Goal: Task Accomplishment & Management: Complete application form

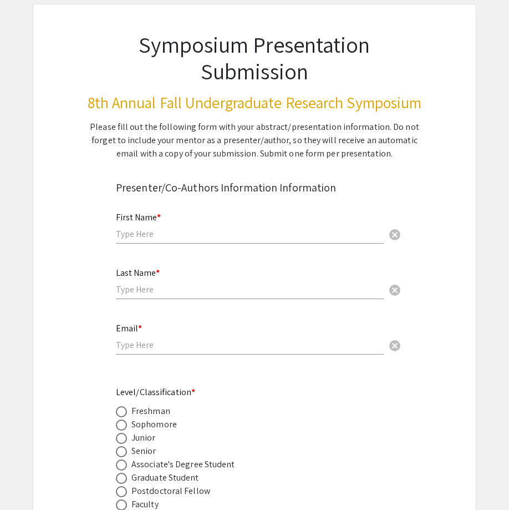
scroll to position [62, 0]
click at [316, 145] on div "Please fill out the following form with your abstract/presentation information.…" at bounding box center [254, 140] width 335 height 40
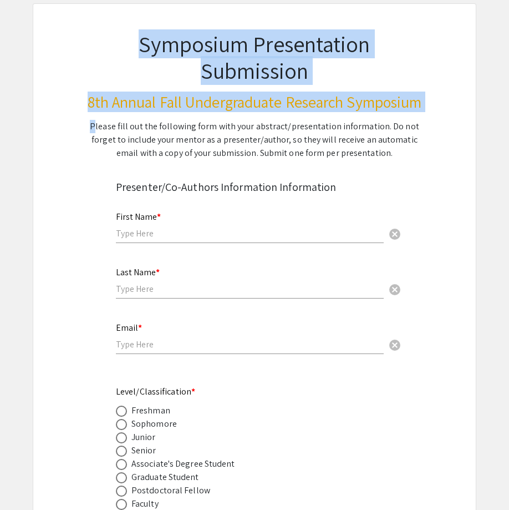
click at [316, 145] on div "Please fill out the following form with your abstract/presentation information.…" at bounding box center [254, 140] width 335 height 40
copy div "Symposium Presentation Submission 8th Annual Fall Undergraduate Research Sympos…"
click at [293, 160] on div "Please fill out the following form with your abstract/presentation information.…" at bounding box center [254, 140] width 335 height 40
click at [303, 160] on div "Please fill out the following form with your abstract/presentation information.…" at bounding box center [254, 140] width 335 height 40
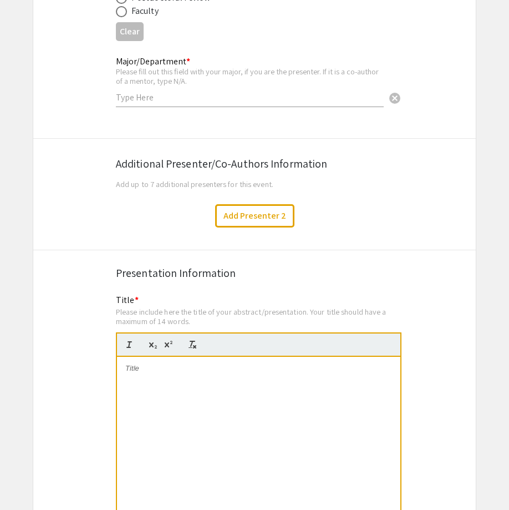
scroll to position [568, 0]
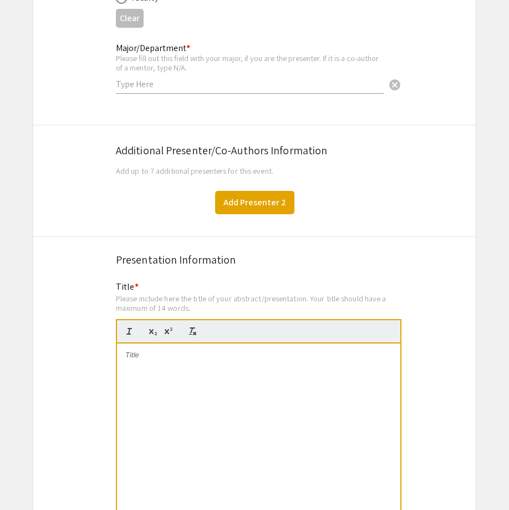
click at [273, 210] on button "Add Presenter 2" at bounding box center [254, 202] width 79 height 23
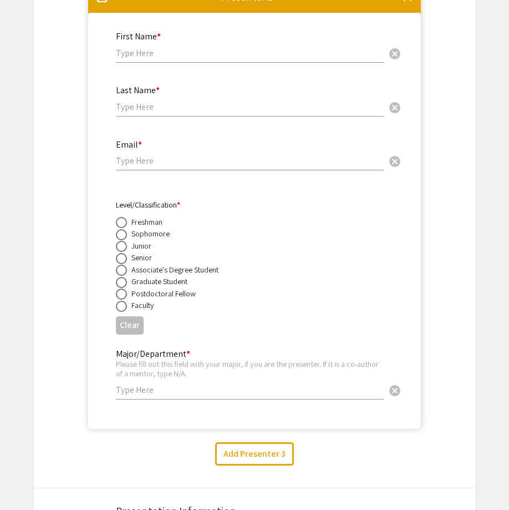
scroll to position [785, 0]
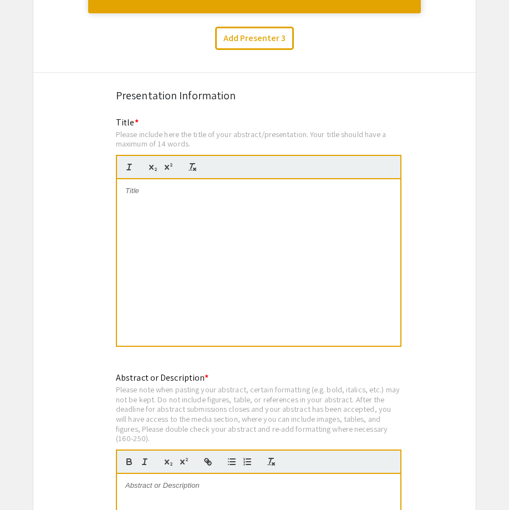
scroll to position [0, 0]
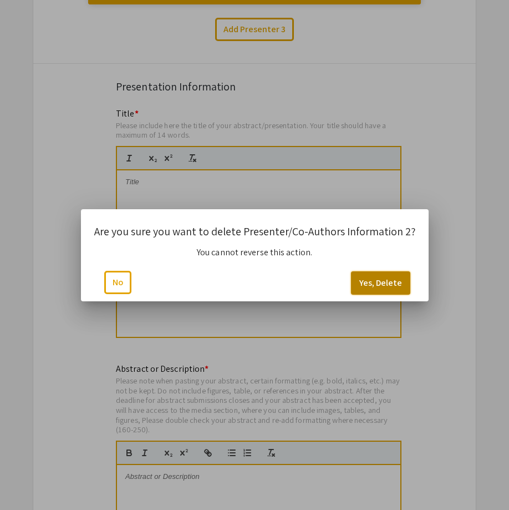
click at [379, 280] on button "Yes, Delete" at bounding box center [380, 282] width 59 height 23
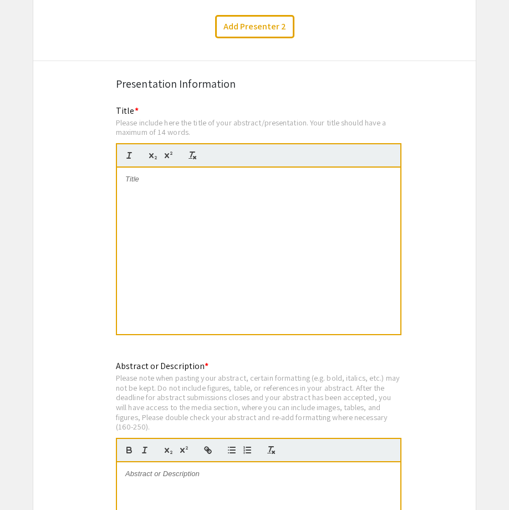
scroll to position [745, 0]
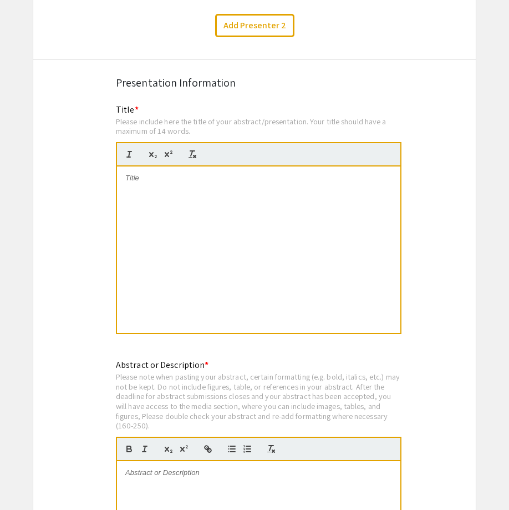
click at [260, 136] on div "Please include here the title of your abstract/presentation. Your title should …" at bounding box center [259, 125] width 286 height 19
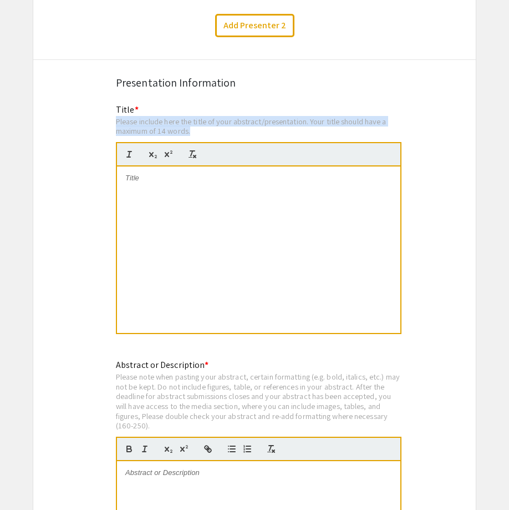
click at [260, 136] on div "Please include here the title of your abstract/presentation. Your title should …" at bounding box center [259, 125] width 286 height 19
copy div "Please include here the title of your abstract/presentation. Your title should …"
click at [255, 135] on div "Please include here the title of your abstract/presentation. Your title should …" at bounding box center [259, 125] width 286 height 19
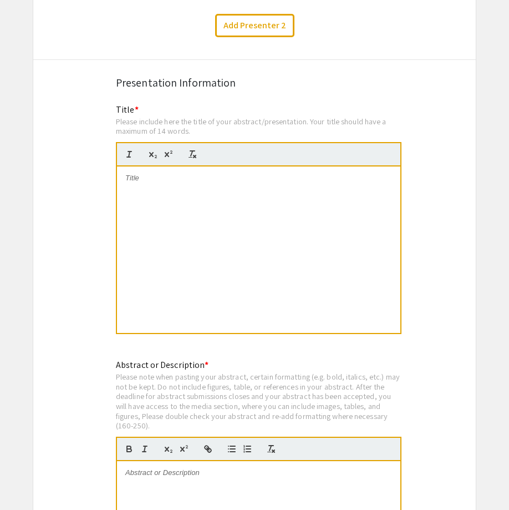
click at [290, 136] on div "Please include here the title of your abstract/presentation. Your title should …" at bounding box center [259, 125] width 286 height 19
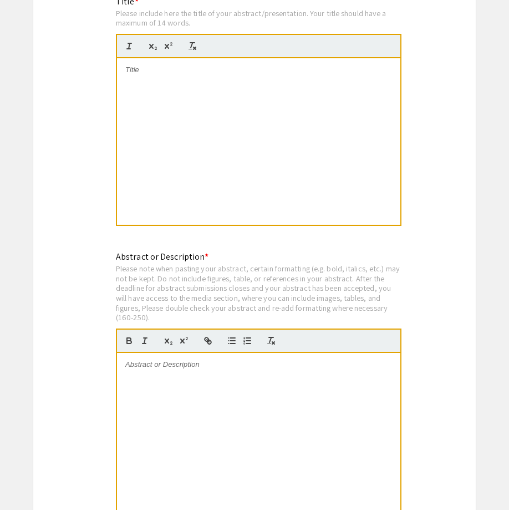
click at [290, 148] on div at bounding box center [258, 141] width 283 height 166
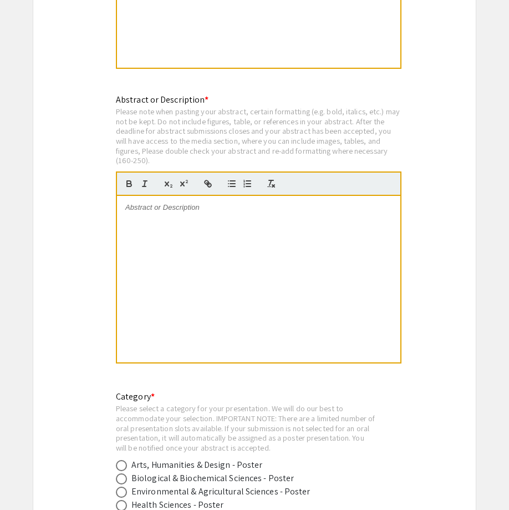
scroll to position [1012, 0]
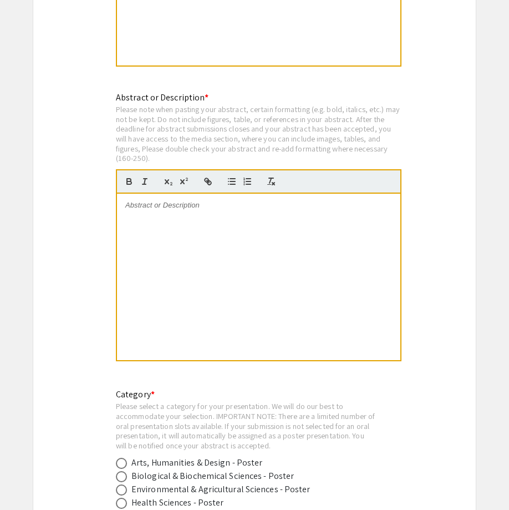
click at [290, 148] on div "Please note when pasting your abstract, certain formatting (e.g. bold, italics,…" at bounding box center [259, 133] width 286 height 59
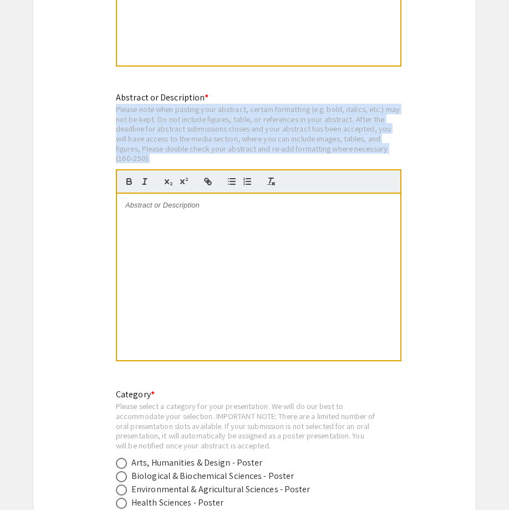
click at [290, 148] on div "Please note when pasting your abstract, certain formatting (e.g. bold, italics,…" at bounding box center [259, 133] width 286 height 59
copy div "Please note when pasting your abstract, certain formatting (e.g. bold, italics,…"
click at [290, 148] on div "Please note when pasting your abstract, certain formatting (e.g. bold, italics,…" at bounding box center [259, 133] width 286 height 59
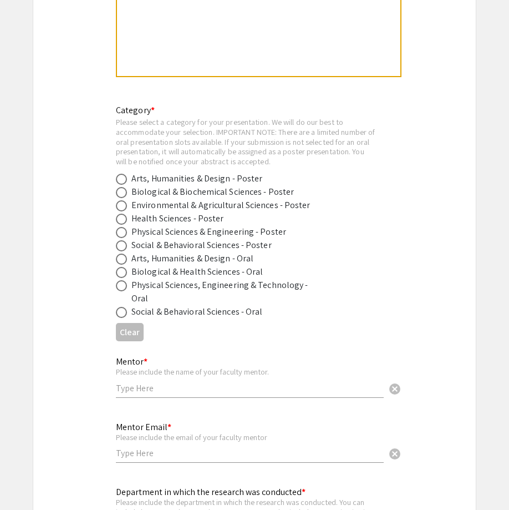
scroll to position [1297, 0]
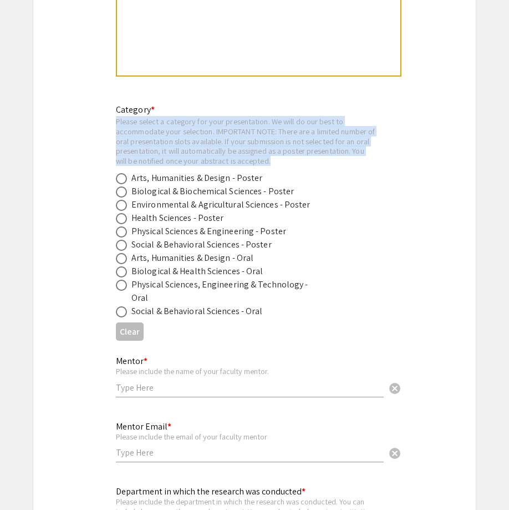
drag, startPoint x: 115, startPoint y: 138, endPoint x: 294, endPoint y: 177, distance: 182.8
click at [294, 177] on div "Category * Please select a category for your presentation. We will do our best …" at bounding box center [254, 224] width 443 height 242
copy div "Please select a category for your presentation. We will do our best to accommod…"
click at [200, 154] on div "Please select a category for your presentation. We will do our best to accommod…" at bounding box center [246, 140] width 260 height 49
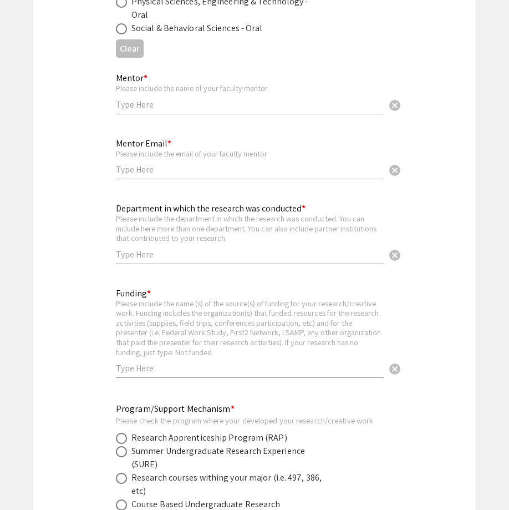
scroll to position [1581, 0]
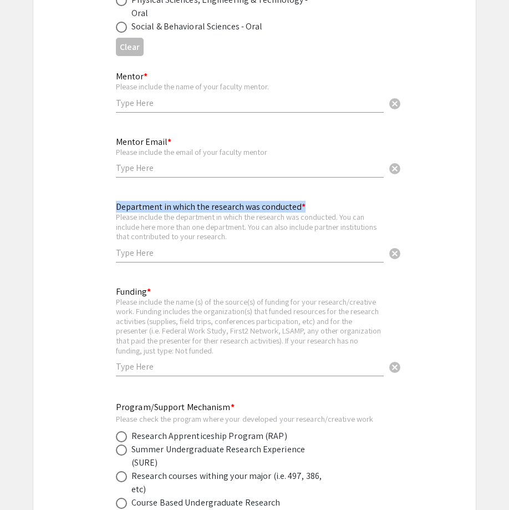
drag, startPoint x: 115, startPoint y: 217, endPoint x: 287, endPoint y: 246, distance: 173.7
click at [287, 246] on div "Department in which the research was conducted * Please include the department …" at bounding box center [255, 238] width 294 height 76
click at [287, 246] on div "Department in which the research was conducted * Please include the department …" at bounding box center [250, 227] width 268 height 72
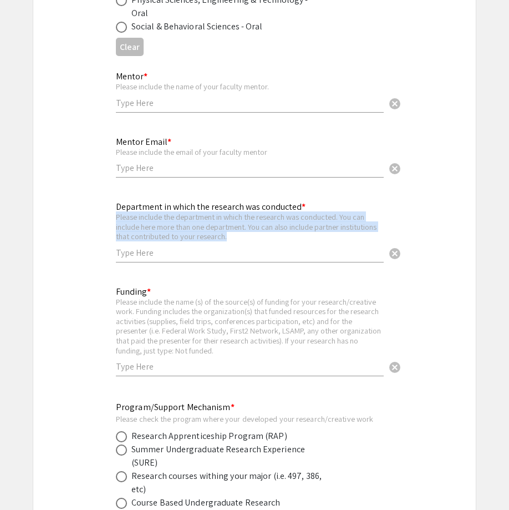
drag, startPoint x: 268, startPoint y: 241, endPoint x: 116, endPoint y: 219, distance: 153.6
click at [116, 219] on div "Please include the department in which the research was conducted. You can incl…" at bounding box center [250, 226] width 268 height 29
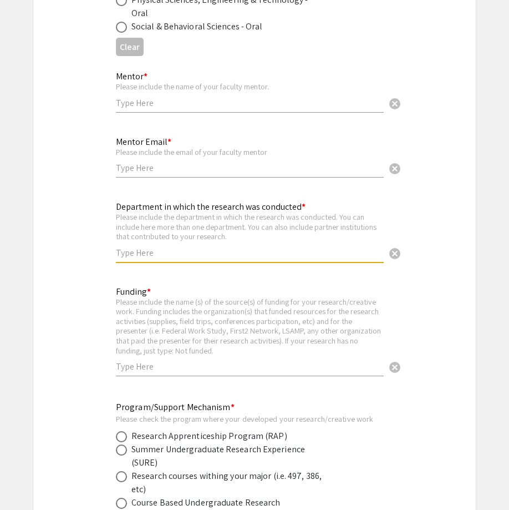
click at [147, 225] on div "Please include the department in which the research was conducted. You can incl…" at bounding box center [250, 226] width 268 height 29
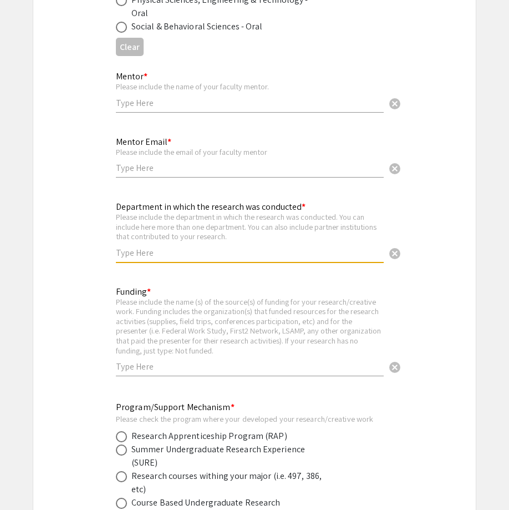
click at [147, 225] on div "Please include the department in which the research was conducted. You can incl…" at bounding box center [250, 226] width 268 height 29
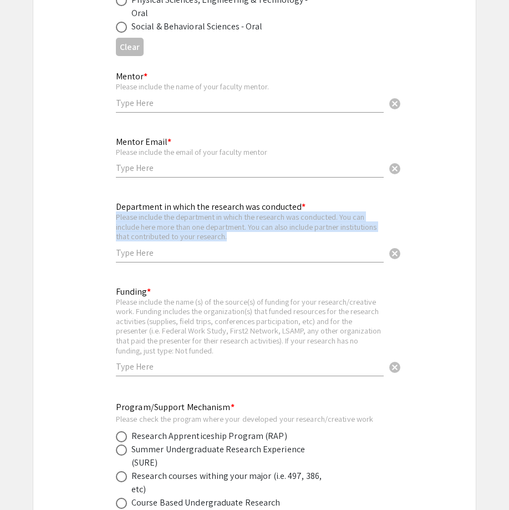
drag, startPoint x: 117, startPoint y: 219, endPoint x: 271, endPoint y: 236, distance: 154.5
click at [271, 236] on div "Please include the department in which the research was conducted. You can incl…" at bounding box center [250, 226] width 268 height 29
drag, startPoint x: 271, startPoint y: 236, endPoint x: 116, endPoint y: 222, distance: 154.8
click at [116, 222] on div "Please include the department in which the research was conducted. You can incl…" at bounding box center [250, 226] width 268 height 29
drag, startPoint x: 116, startPoint y: 214, endPoint x: 121, endPoint y: 217, distance: 6.3
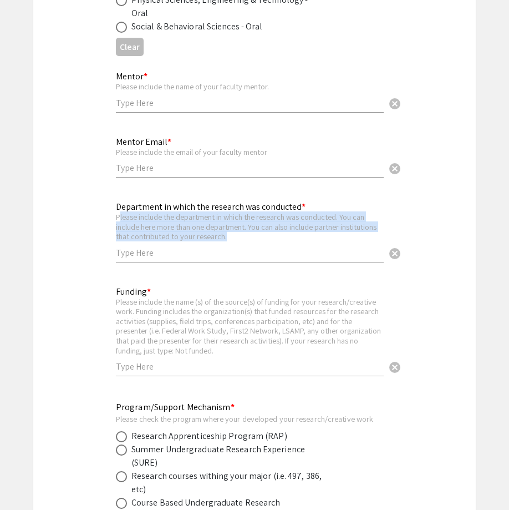
click at [120, 217] on div "Please include the department in which the research was conducted. You can incl…" at bounding box center [250, 226] width 268 height 29
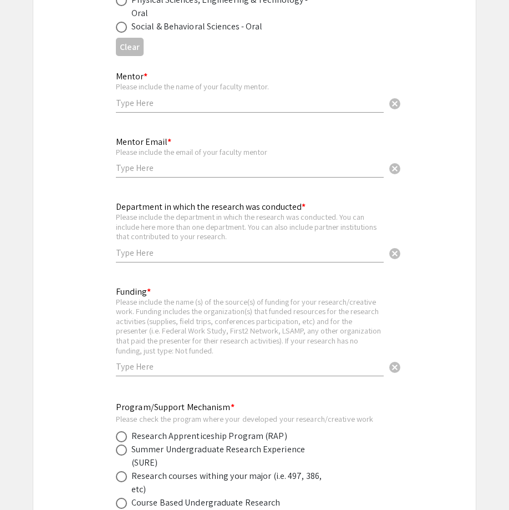
click at [113, 210] on div "Department in which the research was conducted * Please include the department …" at bounding box center [255, 238] width 294 height 76
click at [131, 193] on div "Department in which the research was conducted * Please include the department …" at bounding box center [250, 227] width 268 height 72
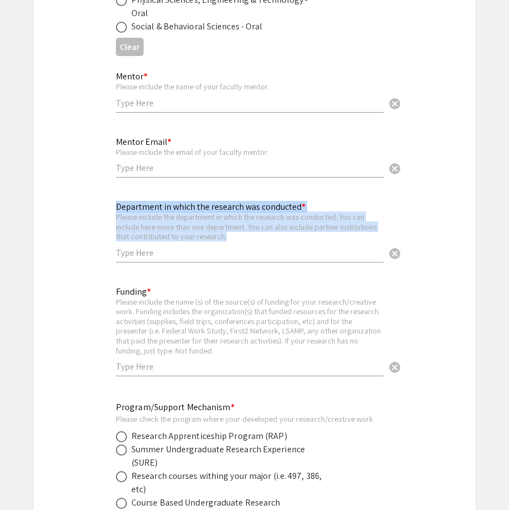
drag, startPoint x: 116, startPoint y: 210, endPoint x: 284, endPoint y: 236, distance: 169.5
click at [284, 236] on div "Department in which the research was conducted * Please include the department …" at bounding box center [250, 227] width 268 height 72
drag, startPoint x: 275, startPoint y: 237, endPoint x: 98, endPoint y: 220, distance: 177.3
click at [98, 220] on div "Department in which the research was conducted * Please include the department …" at bounding box center [254, 238] width 443 height 76
copy div "Department in which the research was conducted * Please include the department …"
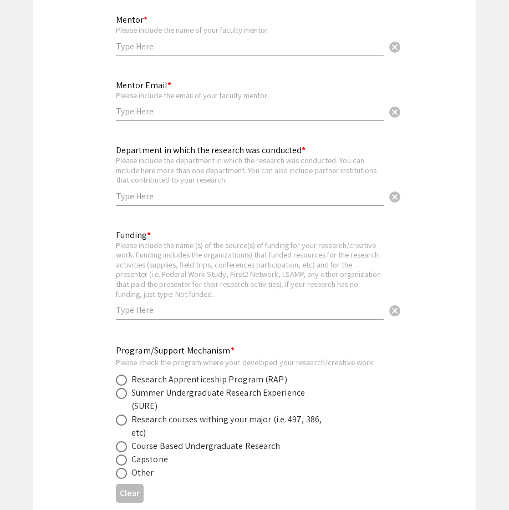
click at [235, 204] on div "Department in which the research was conducted * Please include the department …" at bounding box center [250, 170] width 268 height 72
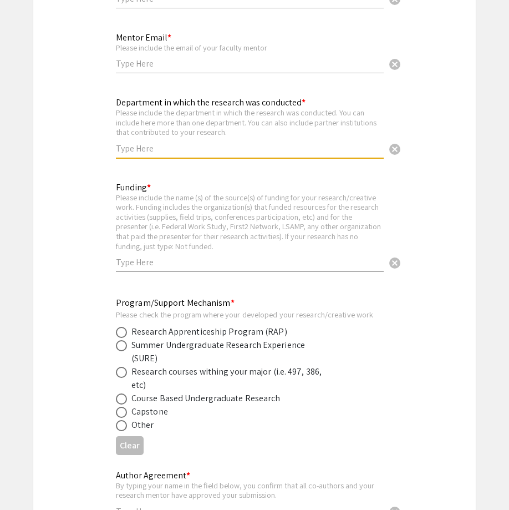
scroll to position [1691, 0]
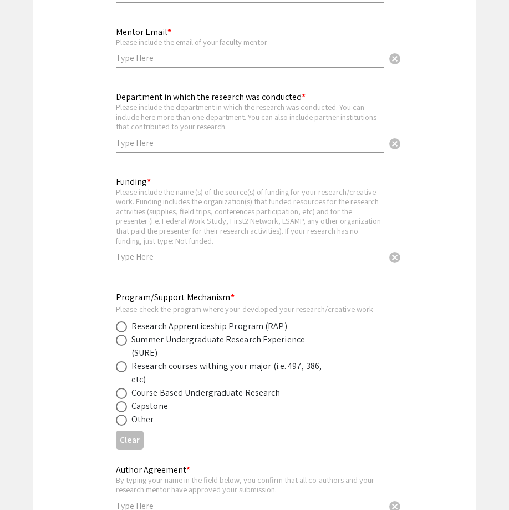
drag, startPoint x: 117, startPoint y: 194, endPoint x: 240, endPoint y: 245, distance: 132.8
click at [240, 245] on div "Funding * Please include the name (s) of the source(s) of funding for your rese…" at bounding box center [250, 216] width 268 height 100
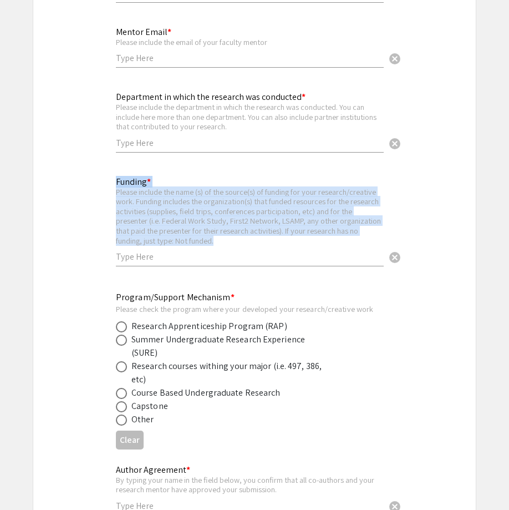
drag, startPoint x: 117, startPoint y: 184, endPoint x: 266, endPoint y: 240, distance: 159.4
click at [266, 240] on div "Funding * Please include the name (s) of the source(s) of funding for your rese…" at bounding box center [250, 216] width 268 height 100
drag, startPoint x: 236, startPoint y: 240, endPoint x: 111, endPoint y: 186, distance: 135.4
click at [111, 186] on div "Funding * Please include the name (s) of the source(s) of funding for your rese…" at bounding box center [255, 227] width 294 height 105
copy div "Funding * Please include the name (s) of the source(s) of funding for your rese…"
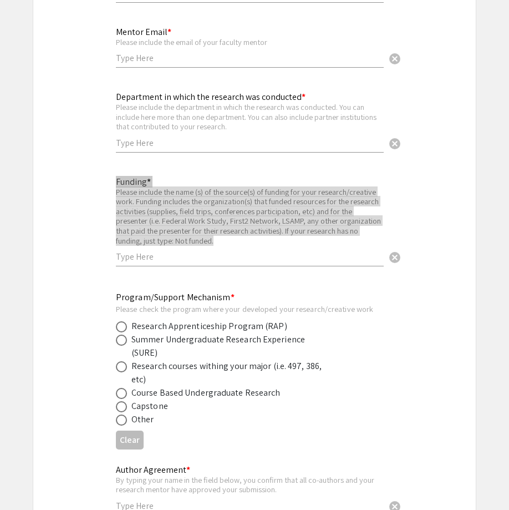
click at [237, 230] on div "Please include the name (s) of the source(s) of funding for your research/creat…" at bounding box center [250, 216] width 268 height 59
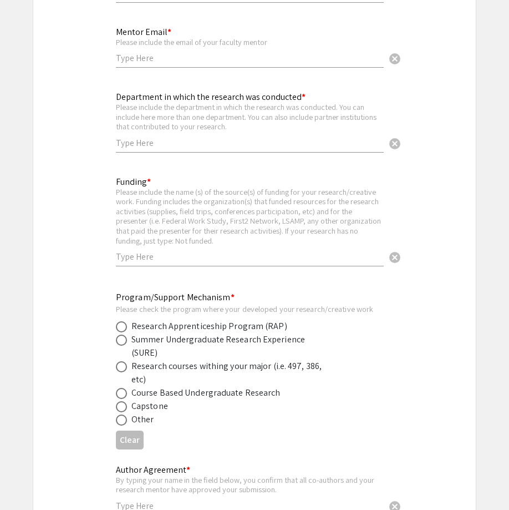
click at [249, 215] on div "Please include the name (s) of the source(s) of funding for your research/creat…" at bounding box center [250, 216] width 268 height 59
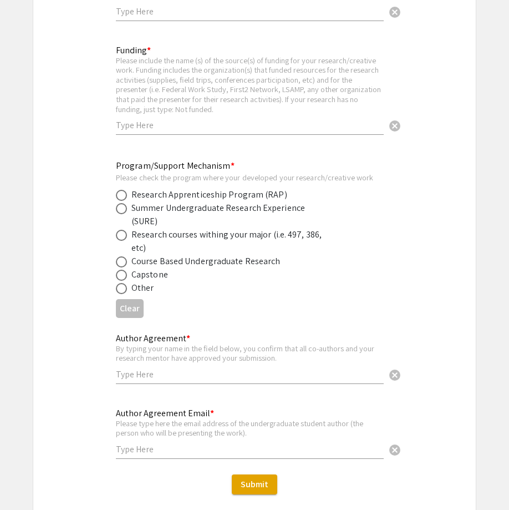
scroll to position [1820, 0]
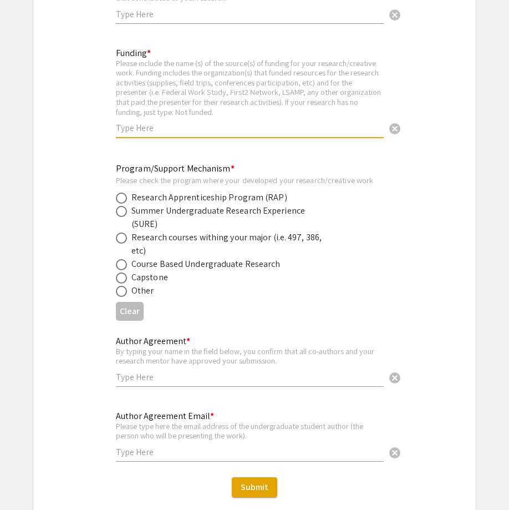
click at [125, 290] on span at bounding box center [121, 291] width 11 height 11
click at [125, 290] on input "radio" at bounding box center [121, 291] width 11 height 11
radio input "true"
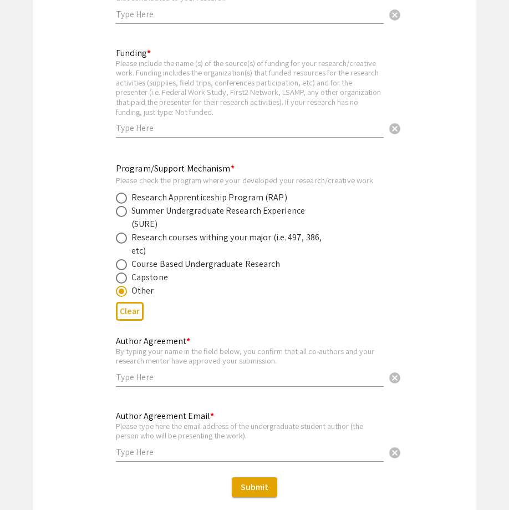
click at [125, 290] on span at bounding box center [121, 291] width 11 height 11
click at [125, 290] on input "radio" at bounding box center [121, 291] width 11 height 11
click at [296, 176] on div "Please check the program where your developed your research/creative work" at bounding box center [246, 180] width 260 height 10
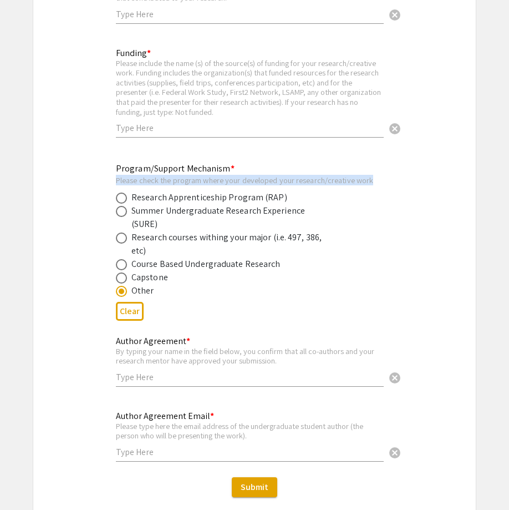
click at [296, 176] on div "Please check the program where your developed your research/creative work" at bounding box center [246, 180] width 260 height 10
copy div "Please check the program where your developed your research/creative work"
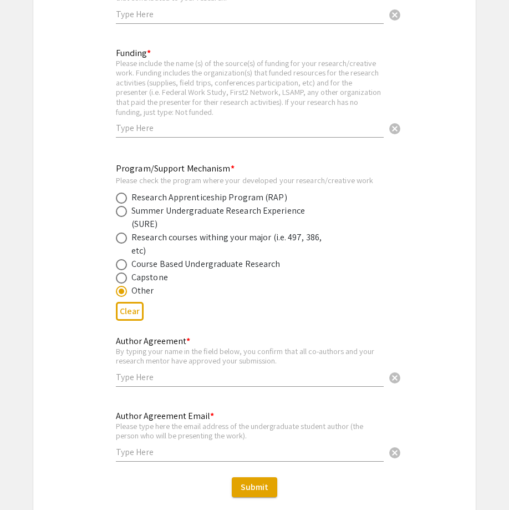
click at [370, 199] on div "Research Apprenticeship Program (RAP)" at bounding box center [246, 197] width 260 height 13
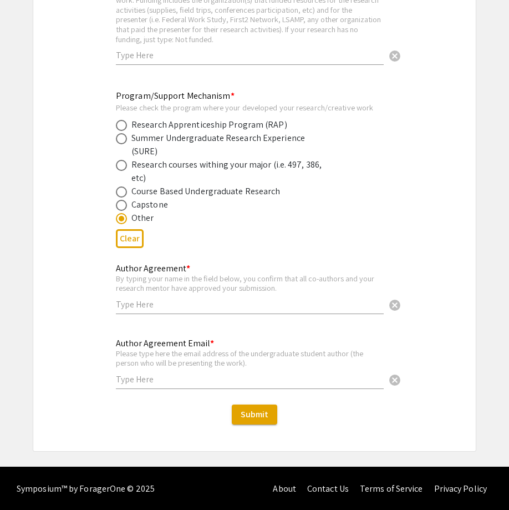
scroll to position [1892, 0]
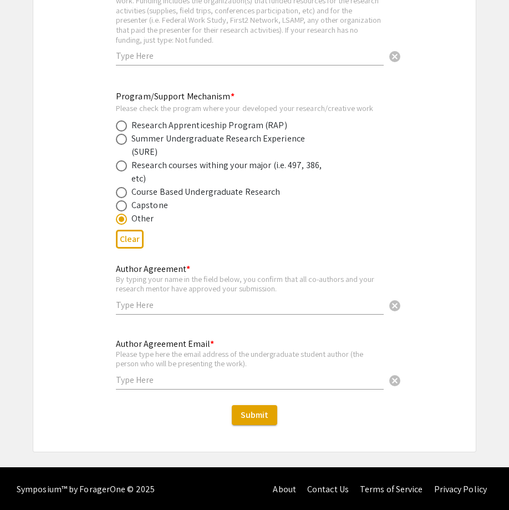
click at [267, 285] on div "By typing your name in the field below, you confirm that all co-authors and you…" at bounding box center [250, 283] width 268 height 19
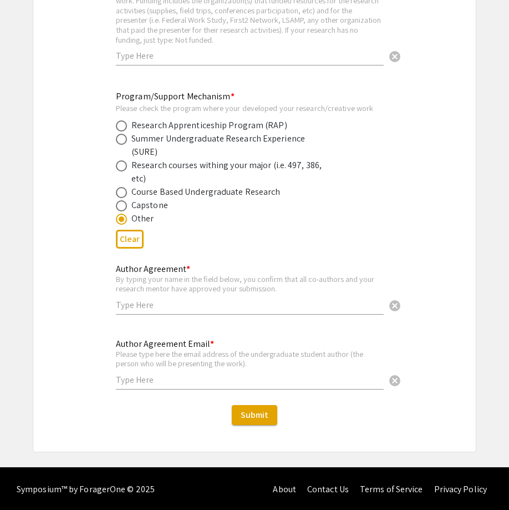
click at [267, 285] on div "By typing your name in the field below, you confirm that all co-authors and you…" at bounding box center [250, 283] width 268 height 19
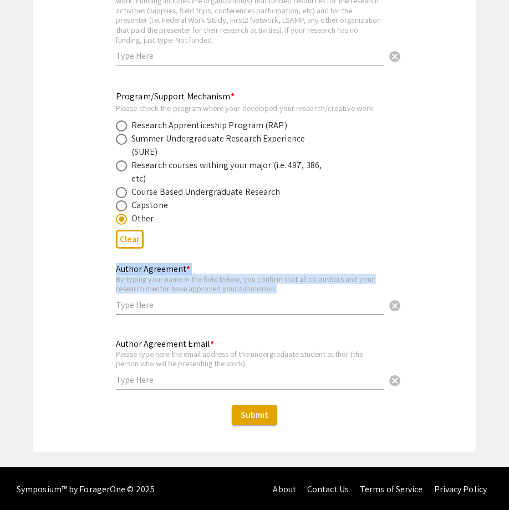
drag, startPoint x: 114, startPoint y: 269, endPoint x: 289, endPoint y: 288, distance: 175.8
click at [289, 288] on div "Author Agreement * By typing your name in the field below, you confirm that all…" at bounding box center [255, 295] width 294 height 66
copy div "Author Agreement * By typing your name in the field below, you confirm that all…"
click at [230, 357] on div "Please type here the email address of the undergraduate student author (the per…" at bounding box center [250, 358] width 268 height 19
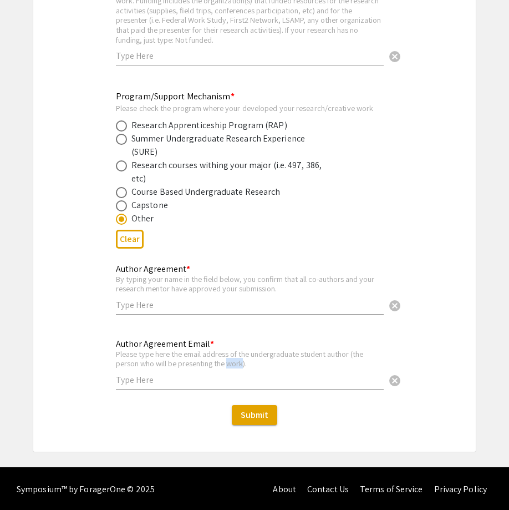
click at [230, 357] on div "Please type here the email address of the undergraduate student author (the per…" at bounding box center [250, 358] width 268 height 19
click at [226, 356] on div "Please type here the email address of the undergraduate student author (the per…" at bounding box center [250, 358] width 268 height 19
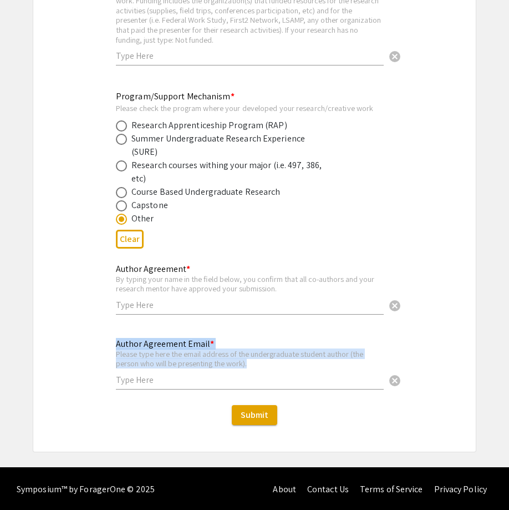
drag, startPoint x: 115, startPoint y: 342, endPoint x: 260, endPoint y: 361, distance: 146.0
click at [260, 361] on div "Author Agreement Email * Please type here the email address of the undergraduat…" at bounding box center [255, 370] width 294 height 66
copy div "Author Agreement Email * Please type here the email address of the undergraduat…"
click at [318, 341] on div "Author Agreement Email * Please type here the email address of the undergraduat…" at bounding box center [250, 359] width 268 height 62
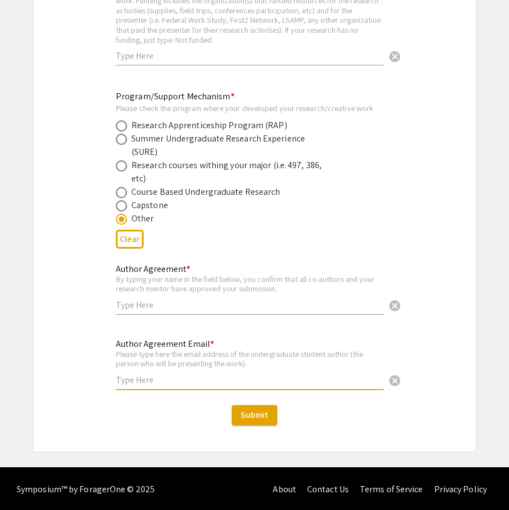
click at [431, 325] on div "Author Agreement * By typing your name in the field below, you confirm that all…" at bounding box center [254, 295] width 443 height 66
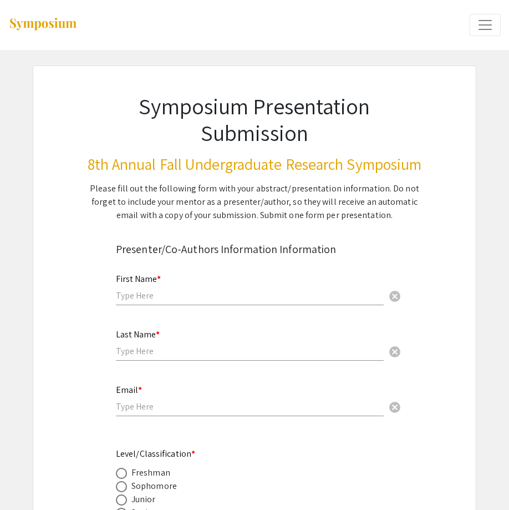
scroll to position [0, 0]
